Goal: Transaction & Acquisition: Obtain resource

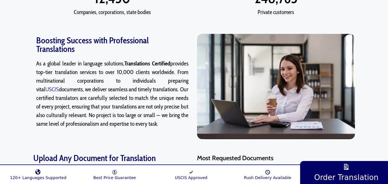
scroll to position [401, 0]
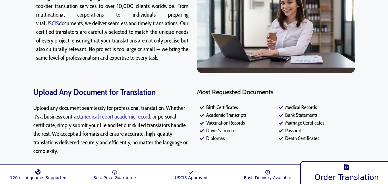
click at [319, 166] on link "Order Translation" at bounding box center [346, 171] width 93 height 25
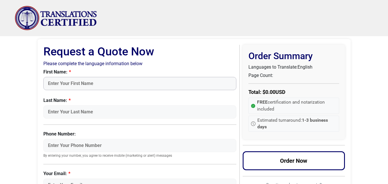
type input "djondo'S"
click at [85, 111] on input "WORLD" at bounding box center [139, 111] width 193 height 13
type input "W"
click at [84, 88] on input "djondo'S" at bounding box center [139, 83] width 193 height 13
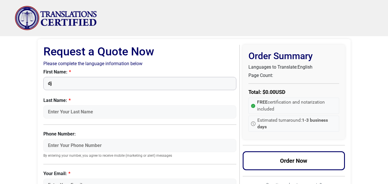
type input "d"
click at [27, 15] on img "Site" at bounding box center [56, 18] width 83 height 25
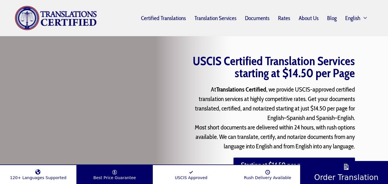
click at [119, 172] on link "Best Price Guarantee" at bounding box center [114, 172] width 76 height 13
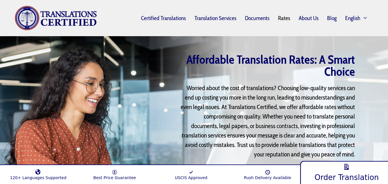
click at [323, 174] on span "Order Translation" at bounding box center [346, 177] width 64 height 9
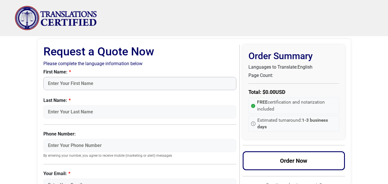
click at [151, 85] on input "First Name:" at bounding box center [139, 83] width 193 height 13
click at [80, 143] on input "Phone Number:" at bounding box center [139, 145] width 193 height 13
type input "[PHONE_NUMBER]"
click at [115, 107] on input "Last Name:" at bounding box center [139, 111] width 193 height 13
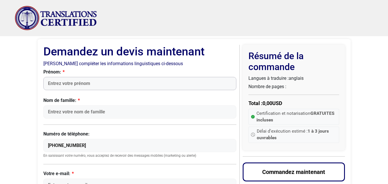
click at [75, 84] on input "Prénom:" at bounding box center [139, 83] width 193 height 13
type input "[PERSON_NAME]"
click at [80, 114] on input "Nom de famille:" at bounding box center [139, 111] width 193 height 13
type input "DJONDO"
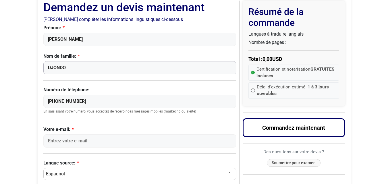
scroll to position [63, 0]
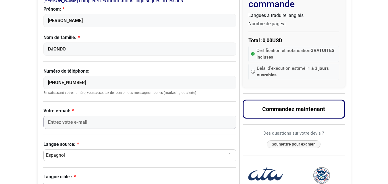
click at [71, 124] on input "Votre e-mail:" at bounding box center [139, 122] width 193 height 13
type input "[EMAIL_ADDRESS][DOMAIN_NAME]"
click at [73, 154] on select "Sélectionnez une langue afrikaans [DEMOGRAPHIC_DATA] amharique arabe [DEMOGRAPH…" at bounding box center [139, 155] width 193 height 12
select select "French"
click at [43, 149] on select "Sélectionnez une langue afrikaans [DEMOGRAPHIC_DATA] amharique arabe [DEMOGRAPH…" at bounding box center [139, 155] width 193 height 12
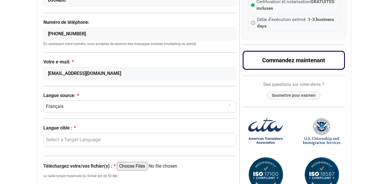
scroll to position [124, 0]
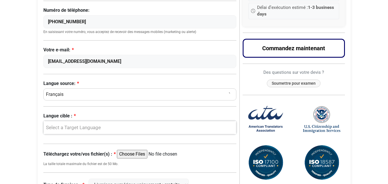
click at [108, 125] on div "Select a Target Language" at bounding box center [138, 127] width 184 height 7
click at [73, 155] on link "Anglais" at bounding box center [140, 155] width 193 height 9
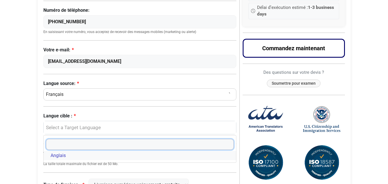
select select "English"
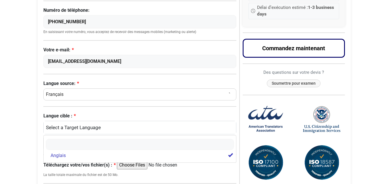
click at [138, 165] on input "Téléchargez votre/vos fichier(s) :" at bounding box center [161, 165] width 88 height 9
type input "C:\fakepath\ATTESTATION.pdf"
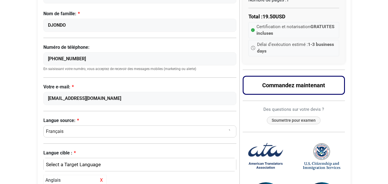
scroll to position [55, 0]
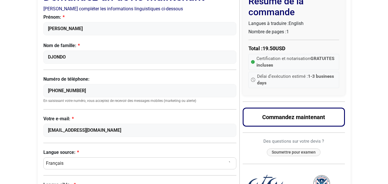
click at [267, 51] on span "19.50" at bounding box center [268, 48] width 13 height 6
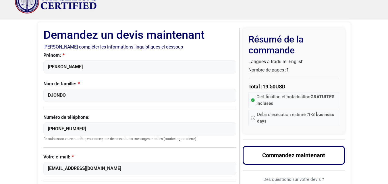
scroll to position [0, 0]
